Goal: Transaction & Acquisition: Purchase product/service

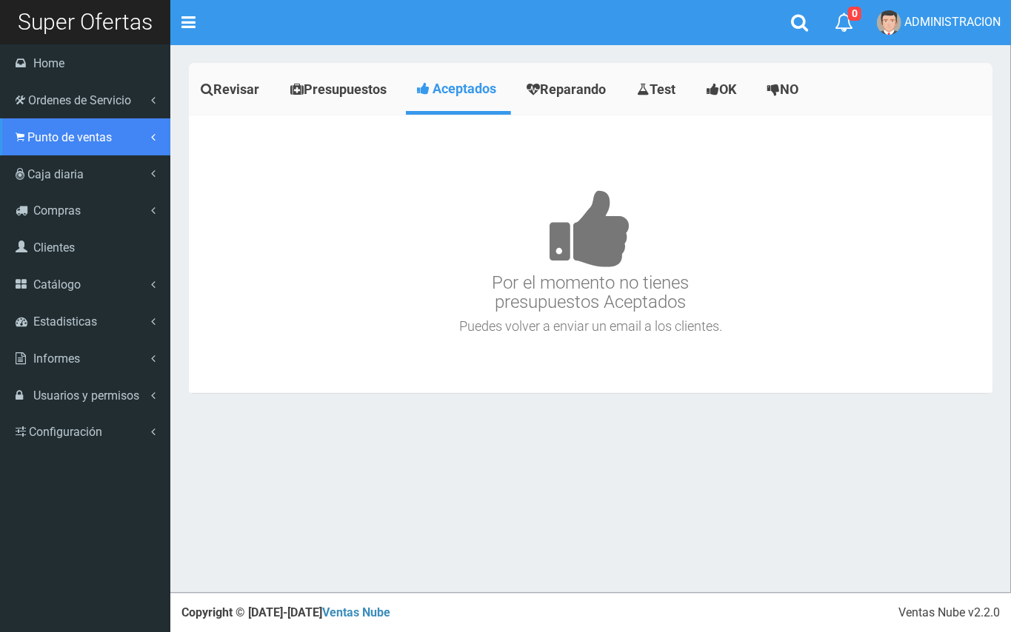
click at [54, 137] on span "Punto de ventas" at bounding box center [69, 137] width 84 height 14
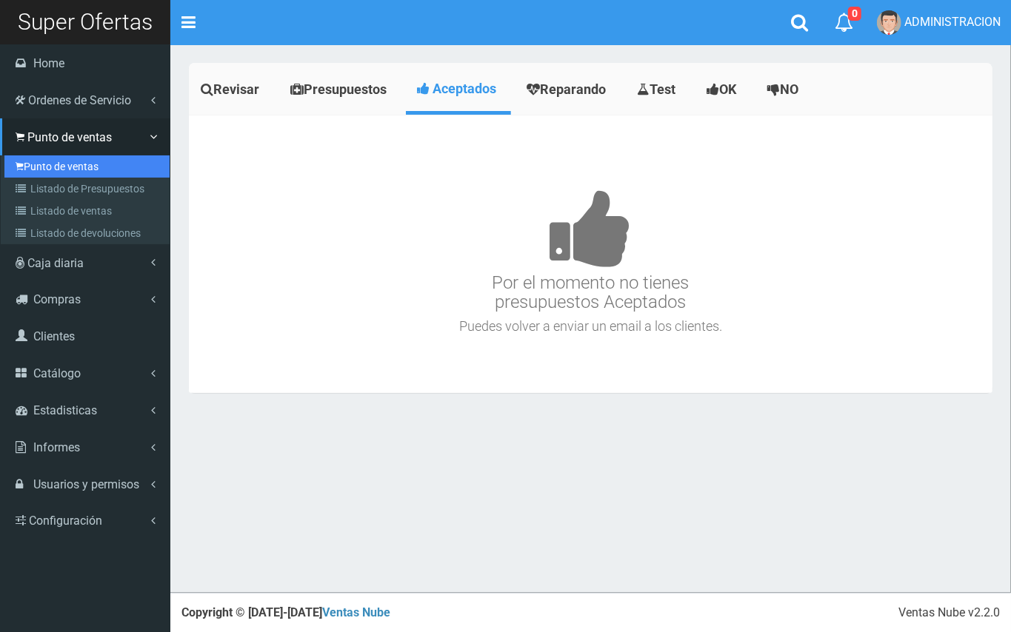
click at [73, 157] on link "Punto de ventas" at bounding box center [86, 167] width 165 height 22
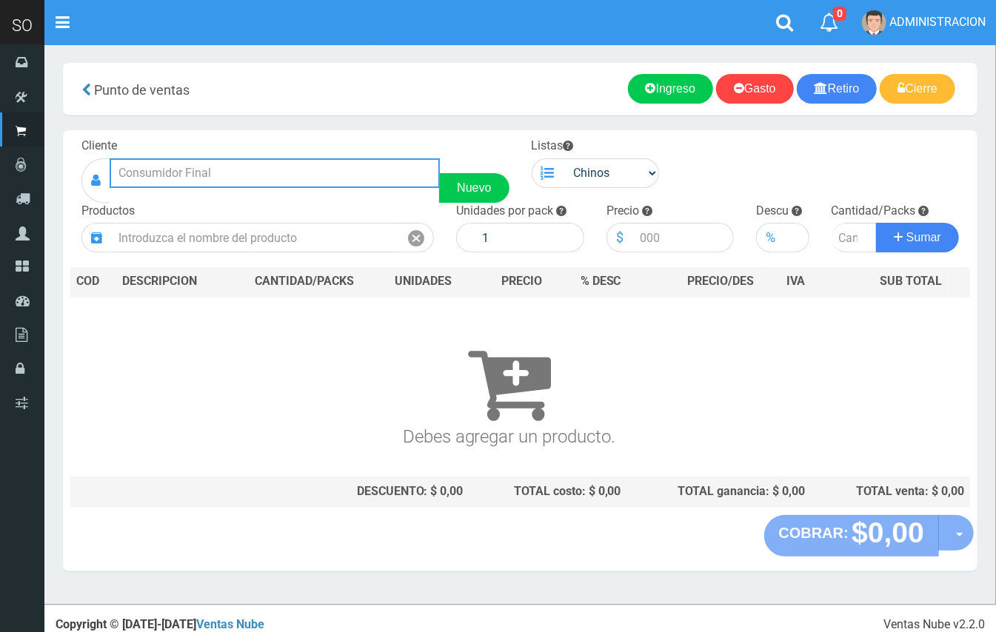
click at [306, 170] on input "text" at bounding box center [275, 173] width 330 height 30
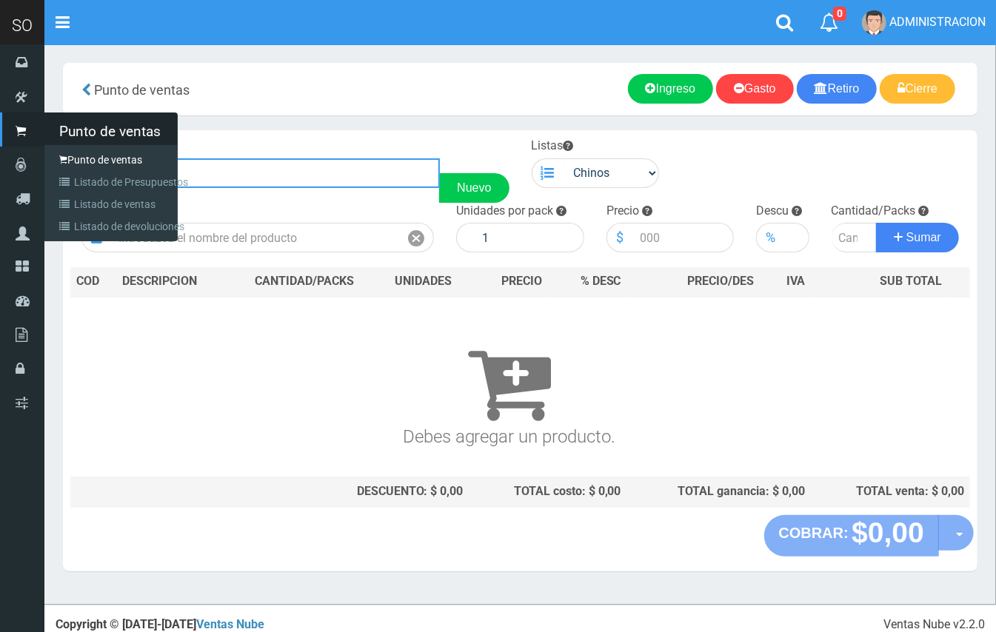
drag, startPoint x: 99, startPoint y: 164, endPoint x: 42, endPoint y: 158, distance: 57.4
click at [41, 158] on div "SO Toggle navigation 0 0" at bounding box center [498, 302] width 996 height 605
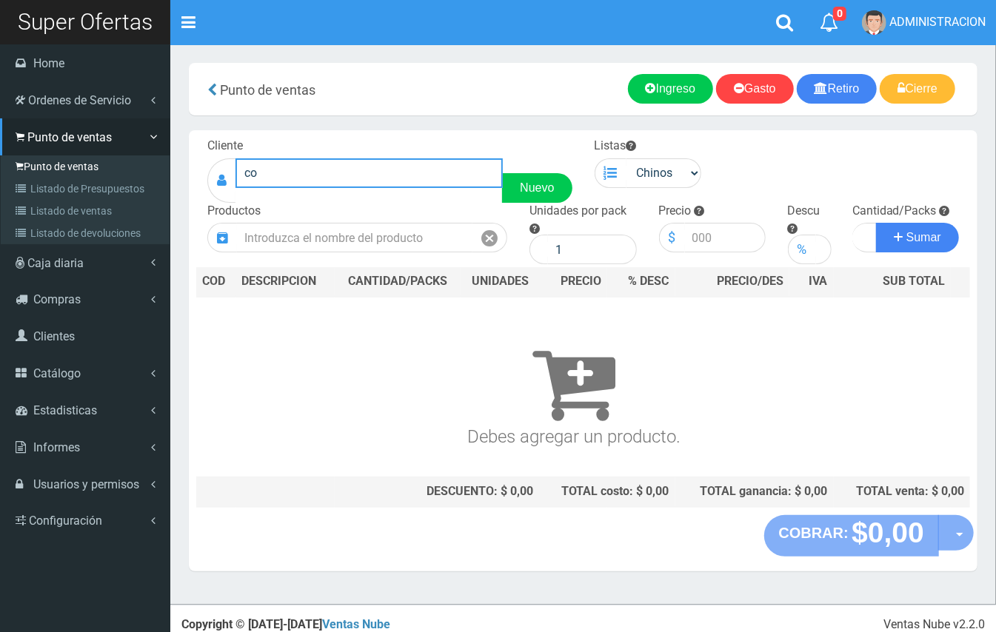
type input "c"
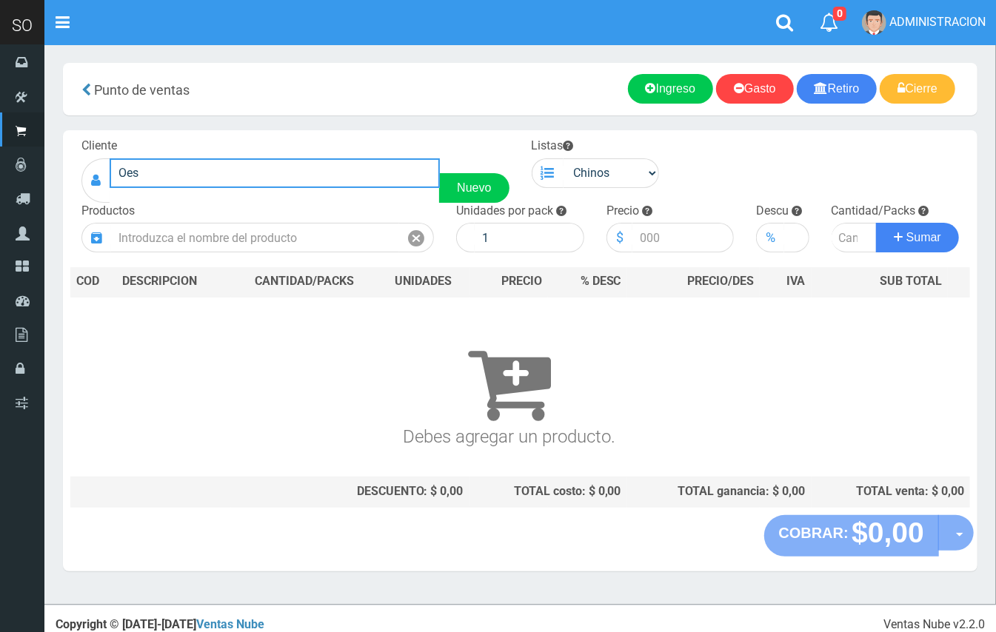
type input "Oest"
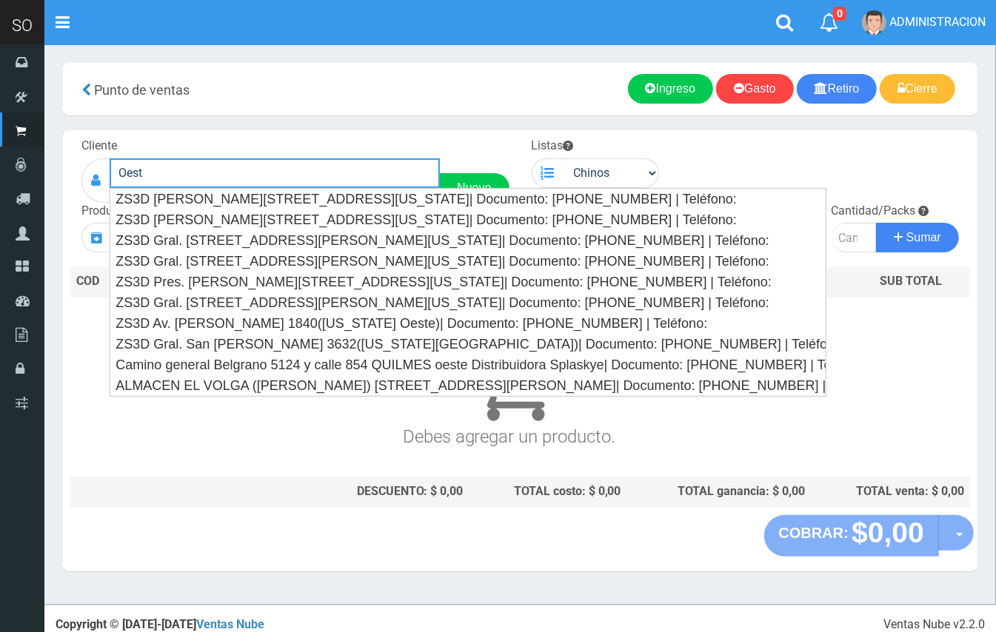
drag, startPoint x: 204, startPoint y: 161, endPoint x: 93, endPoint y: 152, distance: 111.4
click at [90, 150] on div "Cliente Oest Nuevo" at bounding box center [295, 170] width 450 height 65
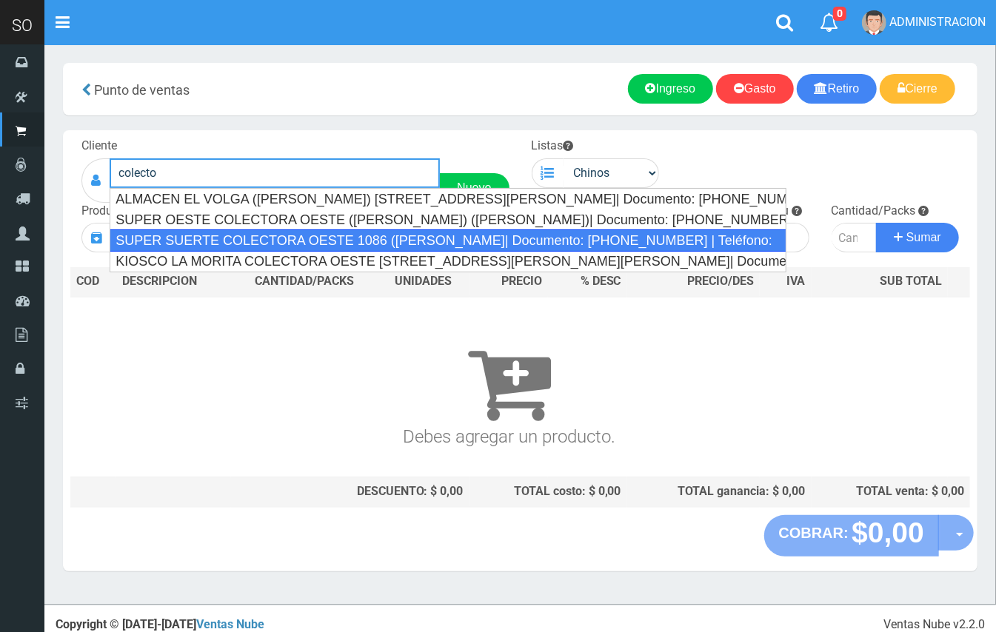
click at [273, 247] on div "SUPER SUERTE COLECTORA OESTE 1086 ([PERSON_NAME]| Documento: [PHONE_NUMBER] | T…" at bounding box center [448, 241] width 677 height 22
type input "SUPER SUERTE COLECTORA OESTE 1086 ([PERSON_NAME]| Documento: [PHONE_NUMBER] | T…"
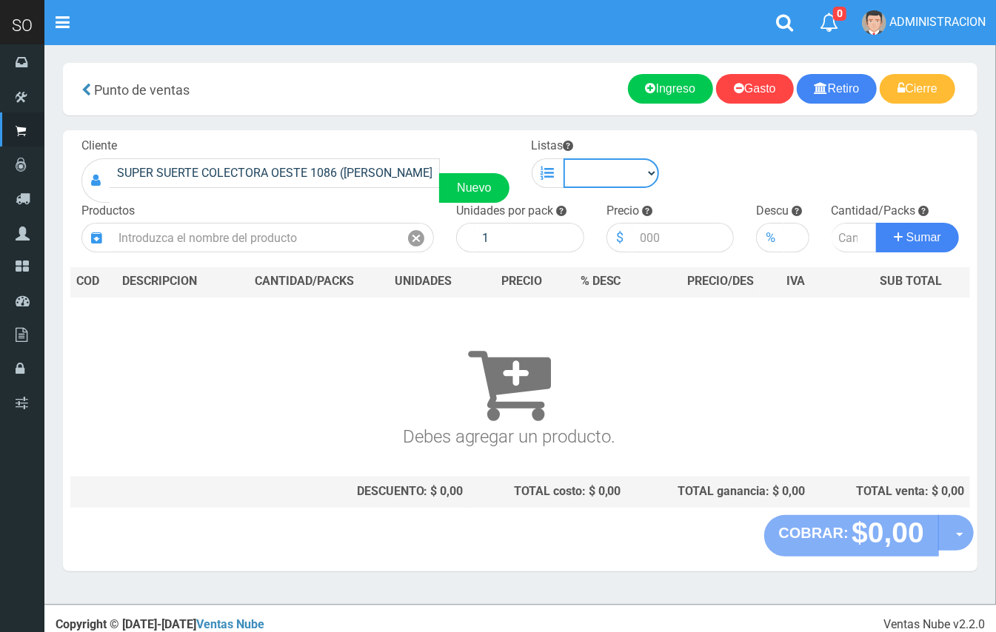
click at [631, 187] on select "Chinos . ." at bounding box center [612, 173] width 96 height 30
select select "1"
click at [564, 158] on select "Chinos . ." at bounding box center [612, 173] width 96 height 30
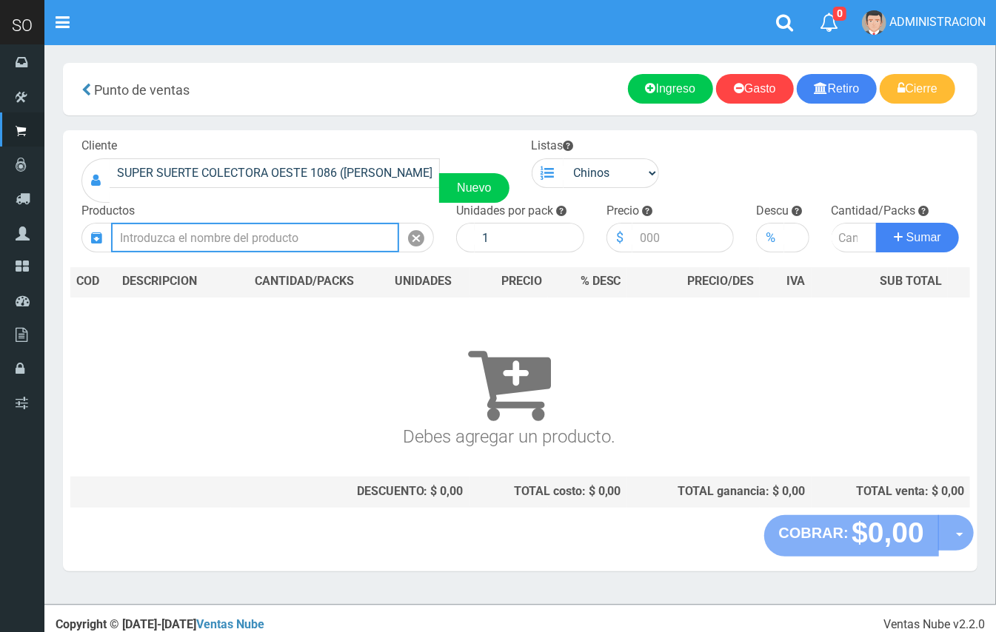
click at [320, 225] on input "text" at bounding box center [255, 238] width 288 height 30
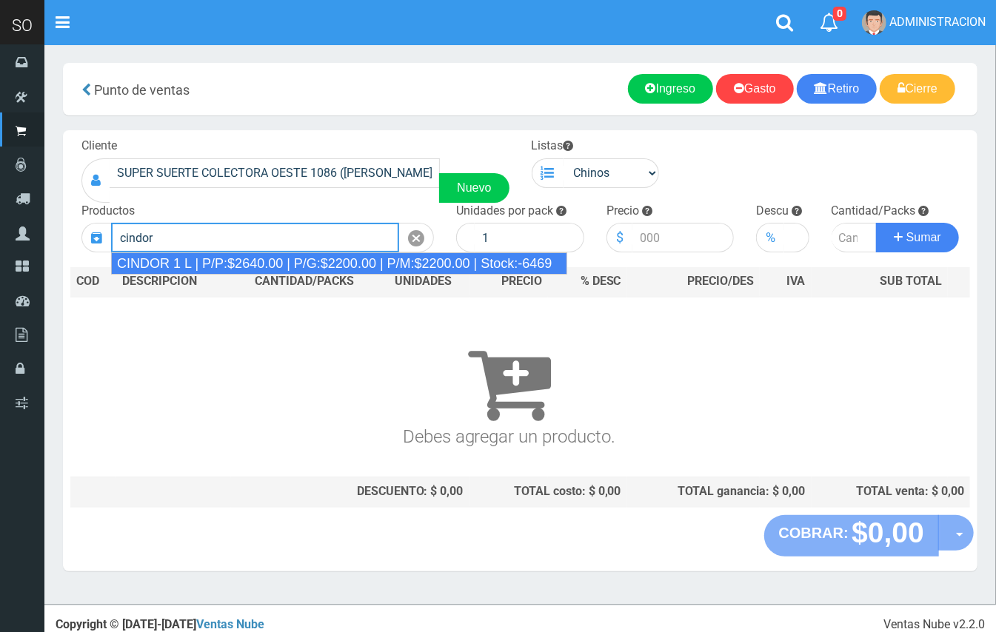
click at [320, 261] on div "CINDOR 1 L | P/P:$2640.00 | P/G:$2200.00 | P/M:$2200.00 | Stock:-6469" at bounding box center [339, 264] width 456 height 22
type input "CINDOR 1 L | P/P:$2640.00 | P/G:$2200.00 | P/M:$2200.00 | Stock:-6469"
type input "12"
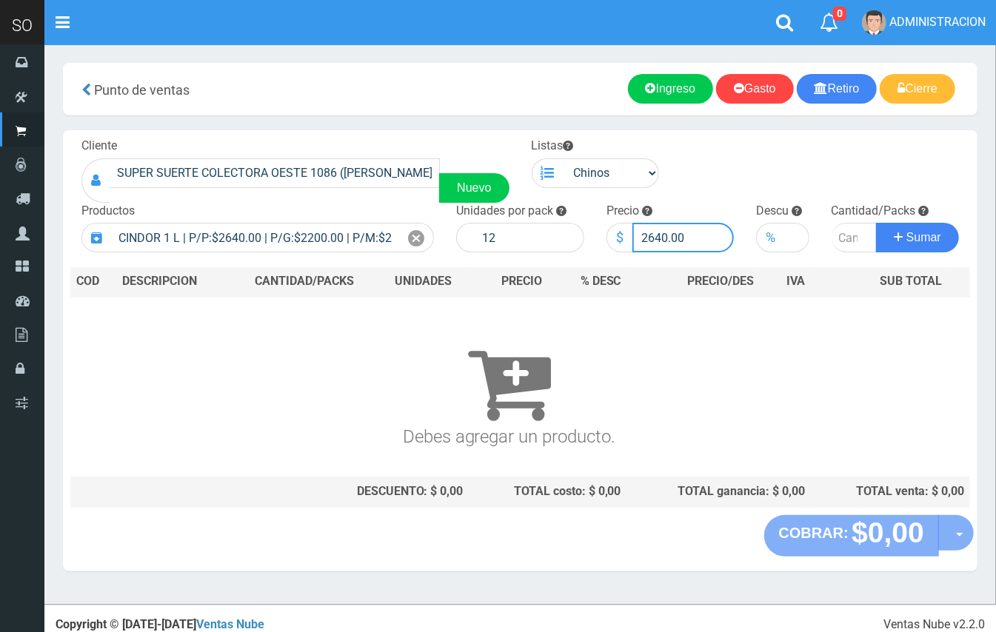
drag, startPoint x: 666, startPoint y: 231, endPoint x: 649, endPoint y: 229, distance: 17.2
click at [649, 229] on input "2640.00" at bounding box center [683, 238] width 102 height 30
type input "2420.00"
click at [846, 220] on div "Cantidad/Packs [GEOGRAPHIC_DATA]" at bounding box center [895, 228] width 150 height 50
click at [847, 235] on input "number" at bounding box center [855, 238] width 46 height 30
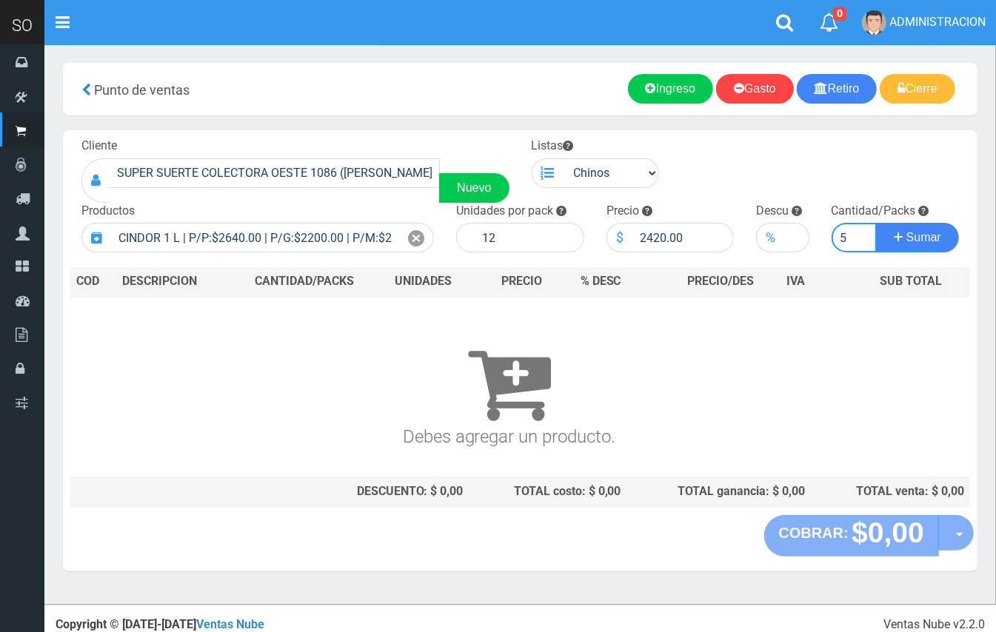
type input "5"
click at [876, 223] on button "Sumar" at bounding box center [917, 238] width 83 height 30
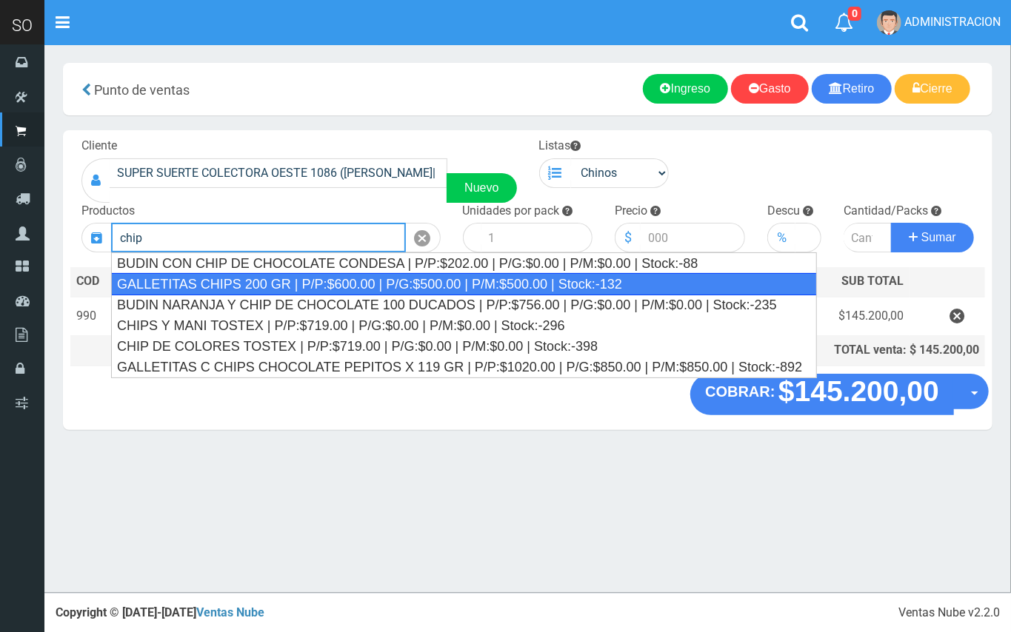
click at [755, 280] on div "GALLETITAS CHIPS 200 GR | P/P:$600.00 | P/G:$500.00 | P/M:$500.00 | Stock:-132" at bounding box center [464, 284] width 706 height 22
type input "GALLETITAS CHIPS 200 GR | P/P:$600.00 | P/G:$500.00 | P/M:$500.00 | Stock:-132"
type input "12"
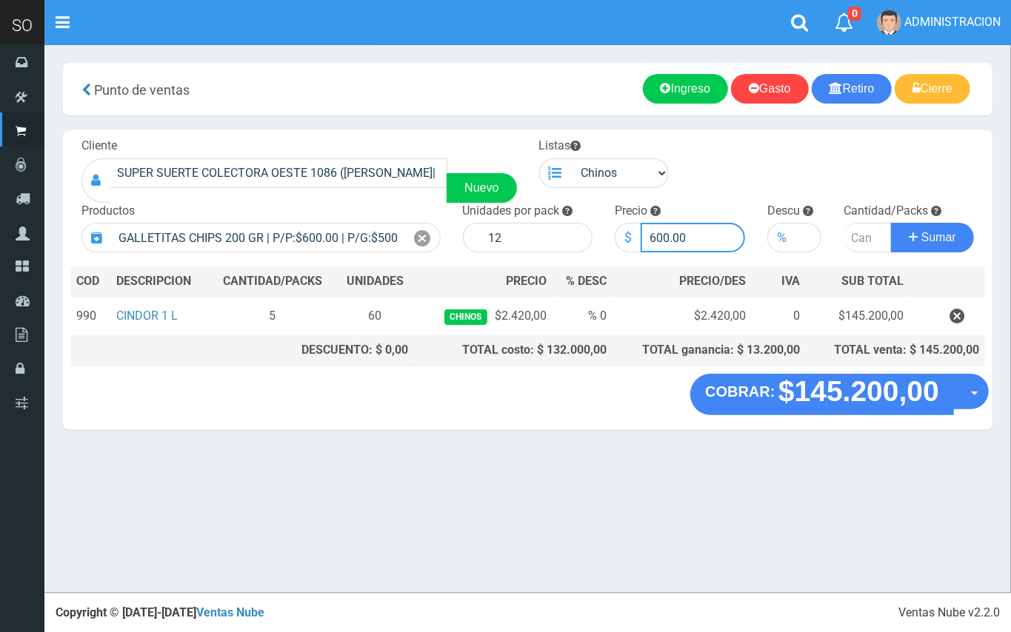
drag, startPoint x: 667, startPoint y: 227, endPoint x: 641, endPoint y: 222, distance: 27.0
click at [641, 222] on div "Precio $ 600.00" at bounding box center [680, 228] width 153 height 50
type input "550.00"
click at [859, 241] on input "number" at bounding box center [867, 238] width 48 height 30
type input "5"
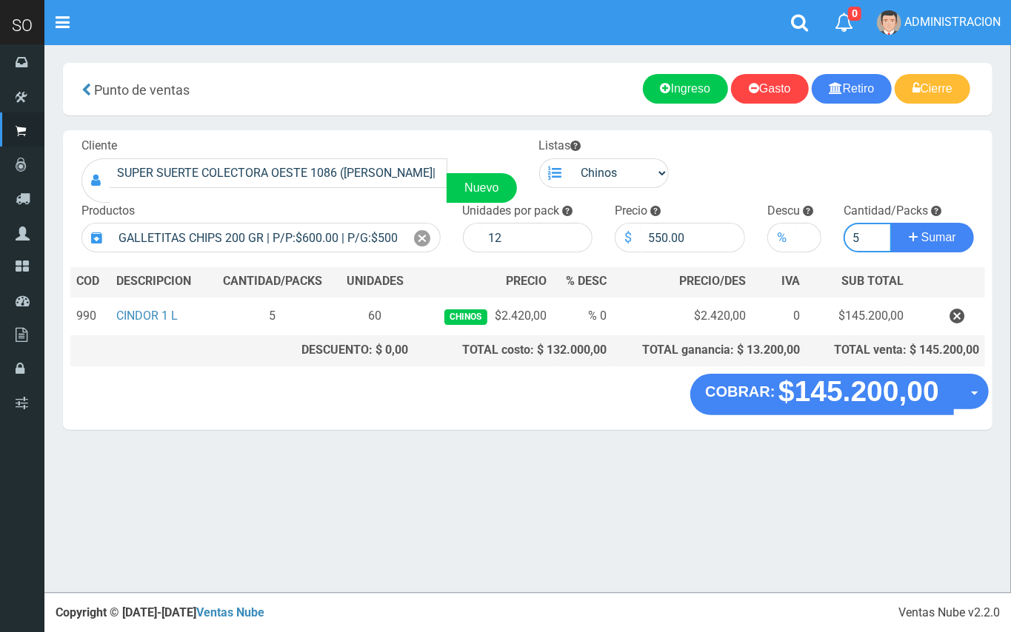
click at [891, 223] on button "Sumar" at bounding box center [932, 238] width 83 height 30
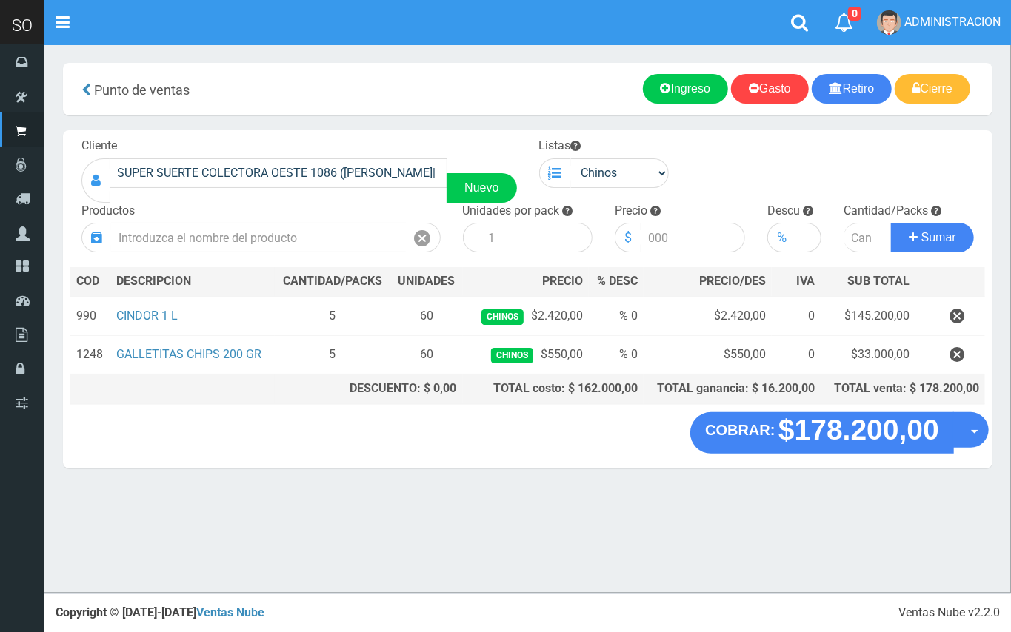
click at [988, 437] on div "COBRAR: $178.200,00 Opciones Hacer Devolucion Crear presupuesto" at bounding box center [527, 440] width 929 height 56
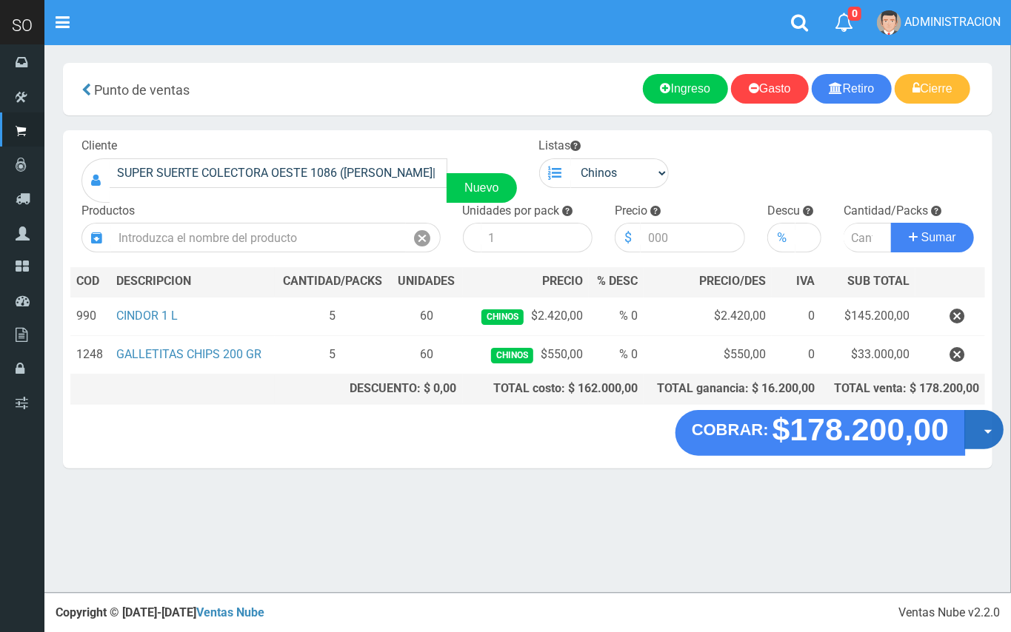
click at [986, 437] on button "Opciones" at bounding box center [983, 429] width 39 height 39
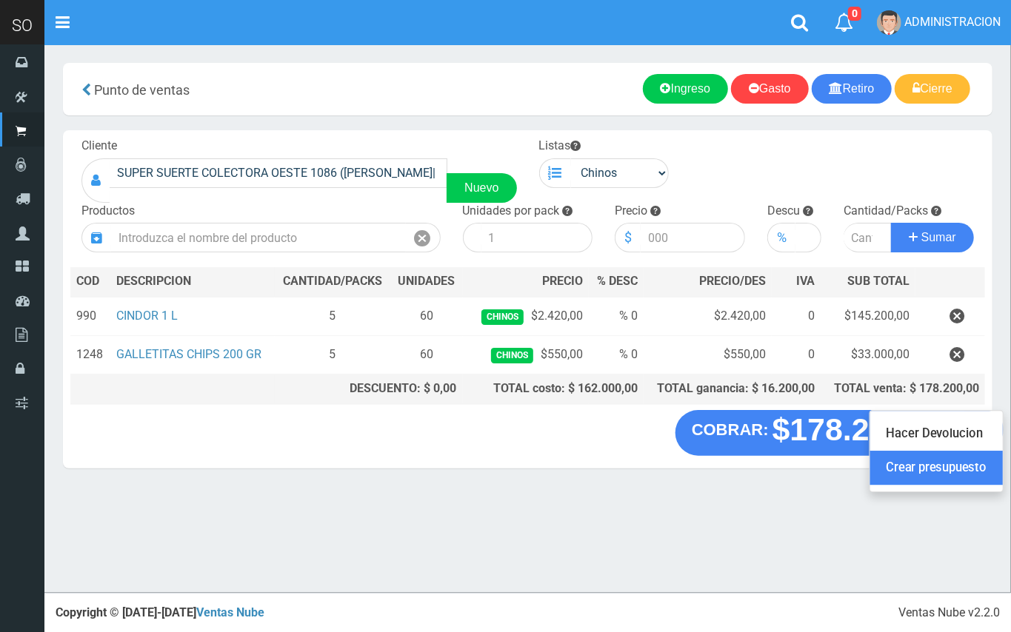
click at [972, 456] on link "Crear presupuesto" at bounding box center [936, 469] width 133 height 34
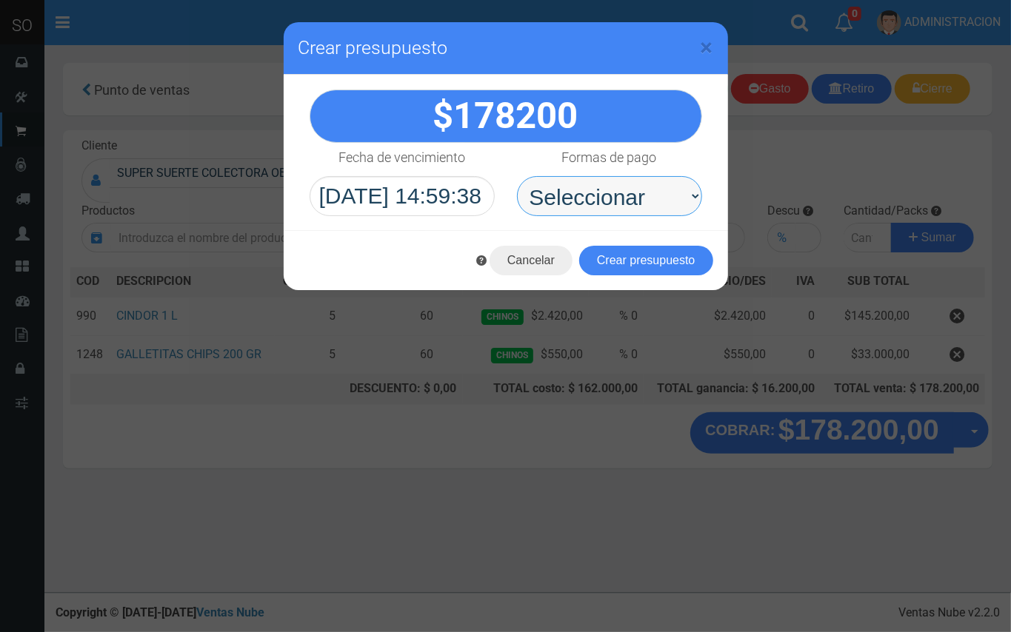
click at [618, 215] on select "Seleccionar Efectivo Tarjeta de Crédito Depósito Débito" at bounding box center [609, 196] width 185 height 40
select select "Efectivo"
click at [517, 176] on select "Seleccionar Efectivo Tarjeta de Crédito Depósito Débito" at bounding box center [609, 196] width 185 height 40
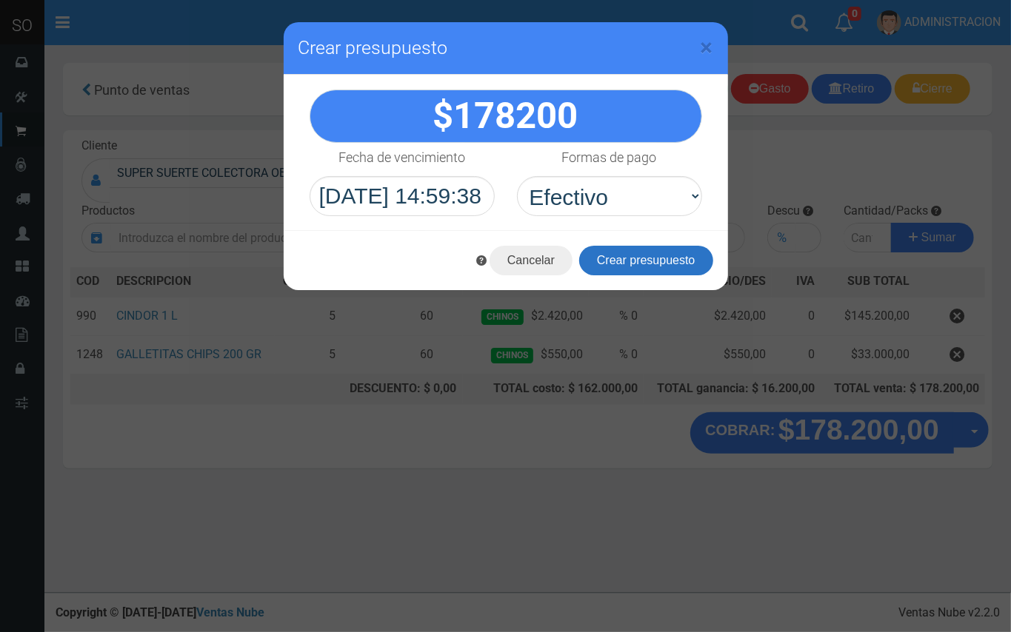
click at [643, 259] on button "Crear presupuesto" at bounding box center [646, 261] width 134 height 30
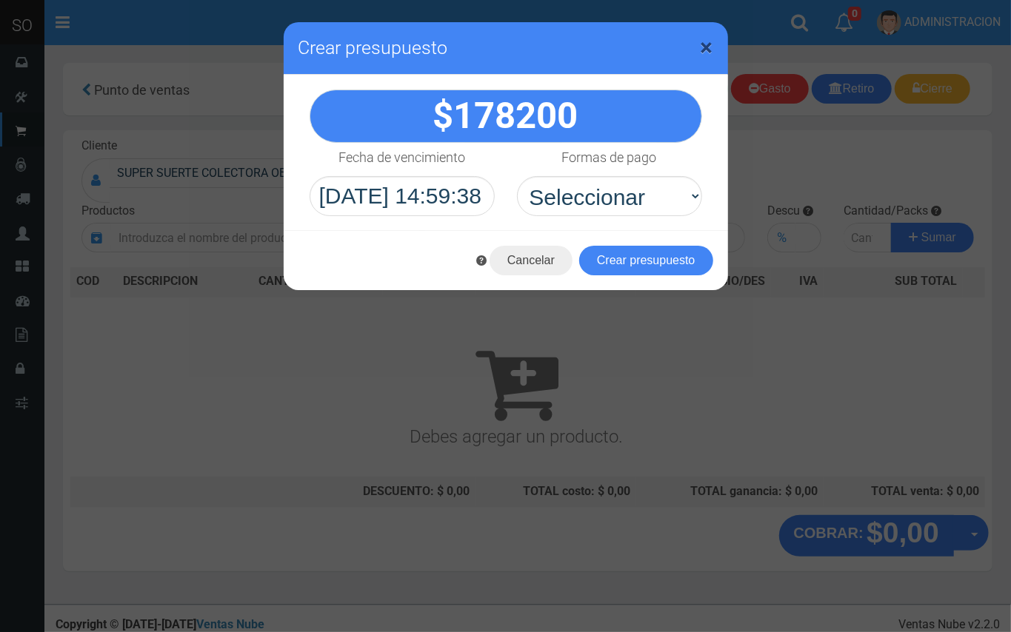
drag, startPoint x: 709, startPoint y: 44, endPoint x: 535, endPoint y: 4, distance: 179.3
click at [703, 44] on span "×" at bounding box center [707, 47] width 13 height 28
